Goal: Task Accomplishment & Management: Manage account settings

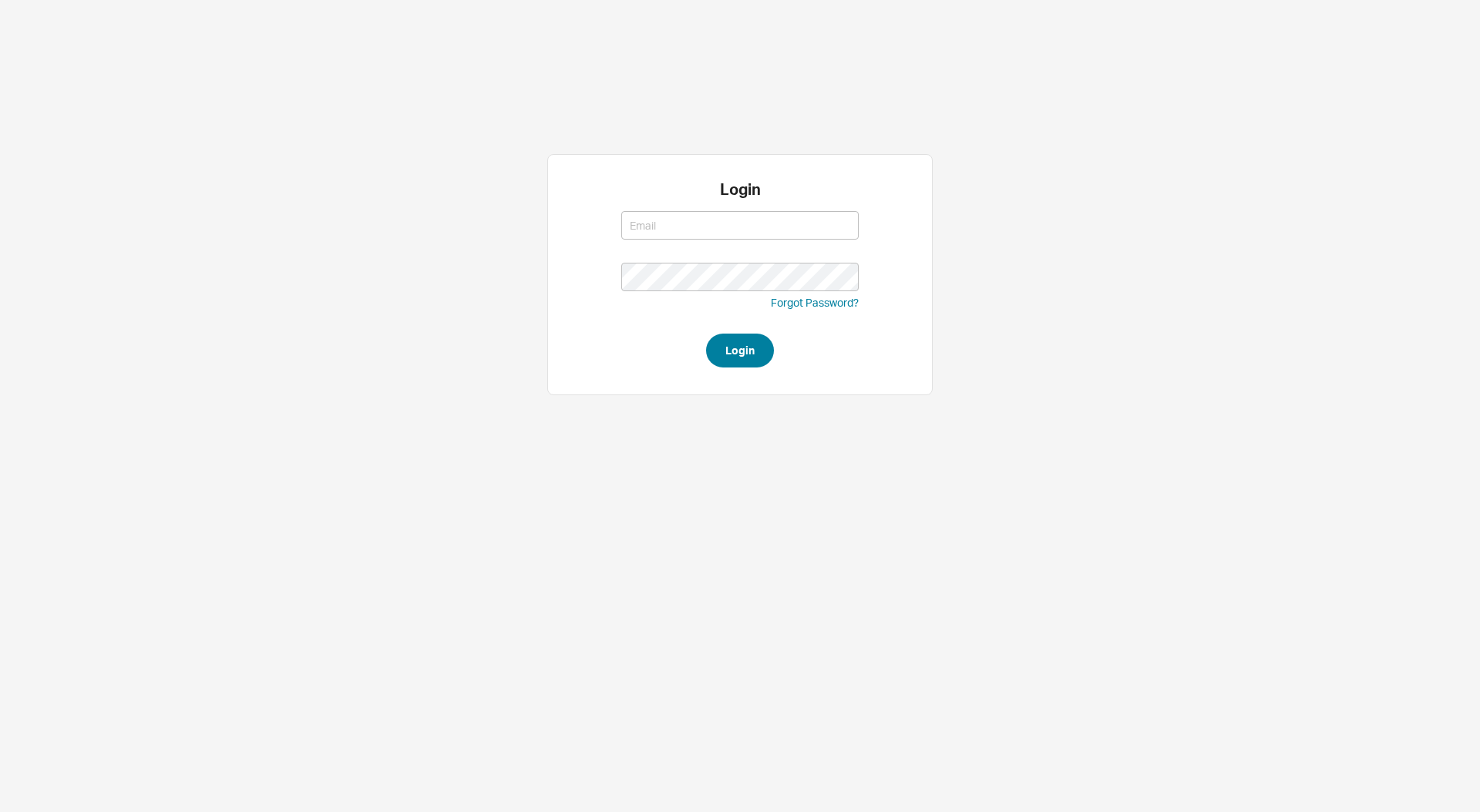
type input "[EMAIL_ADDRESS][DOMAIN_NAME]"
click at [747, 358] on button "Login" at bounding box center [740, 350] width 68 height 34
